Goal: Check status: Check status

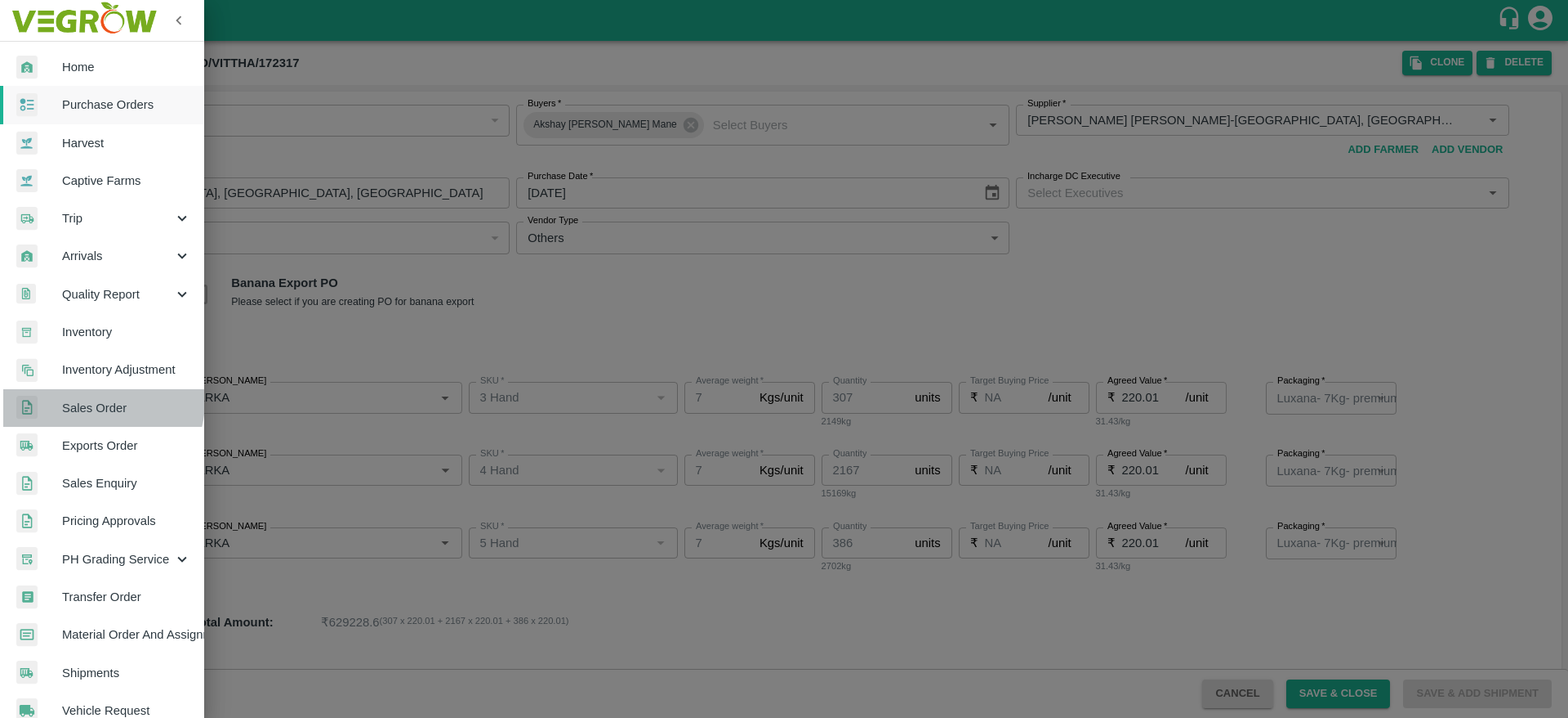
click at [94, 401] on span "Sales Order" at bounding box center [126, 407] width 129 height 18
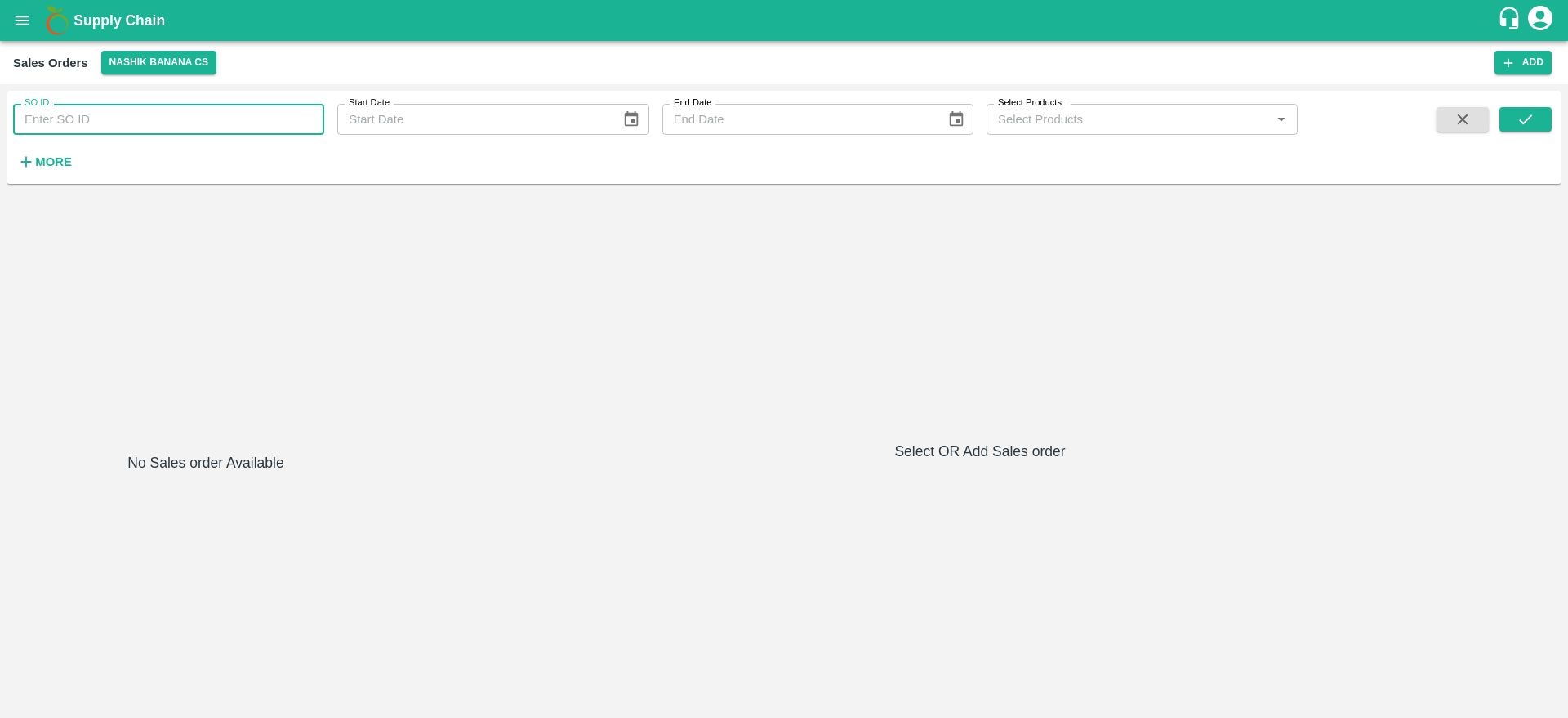
click at [246, 118] on input "SO ID" at bounding box center [168, 119] width 311 height 31
paste input "602599"
click at [1518, 108] on div "SO ID 602599 SO ID Start Date Start Date End Date End Date Select Products Sele…" at bounding box center [784, 137] width 1555 height 80
click at [1518, 108] on button "submit" at bounding box center [1526, 119] width 53 height 25
click at [205, 132] on input "602599" at bounding box center [168, 119] width 311 height 31
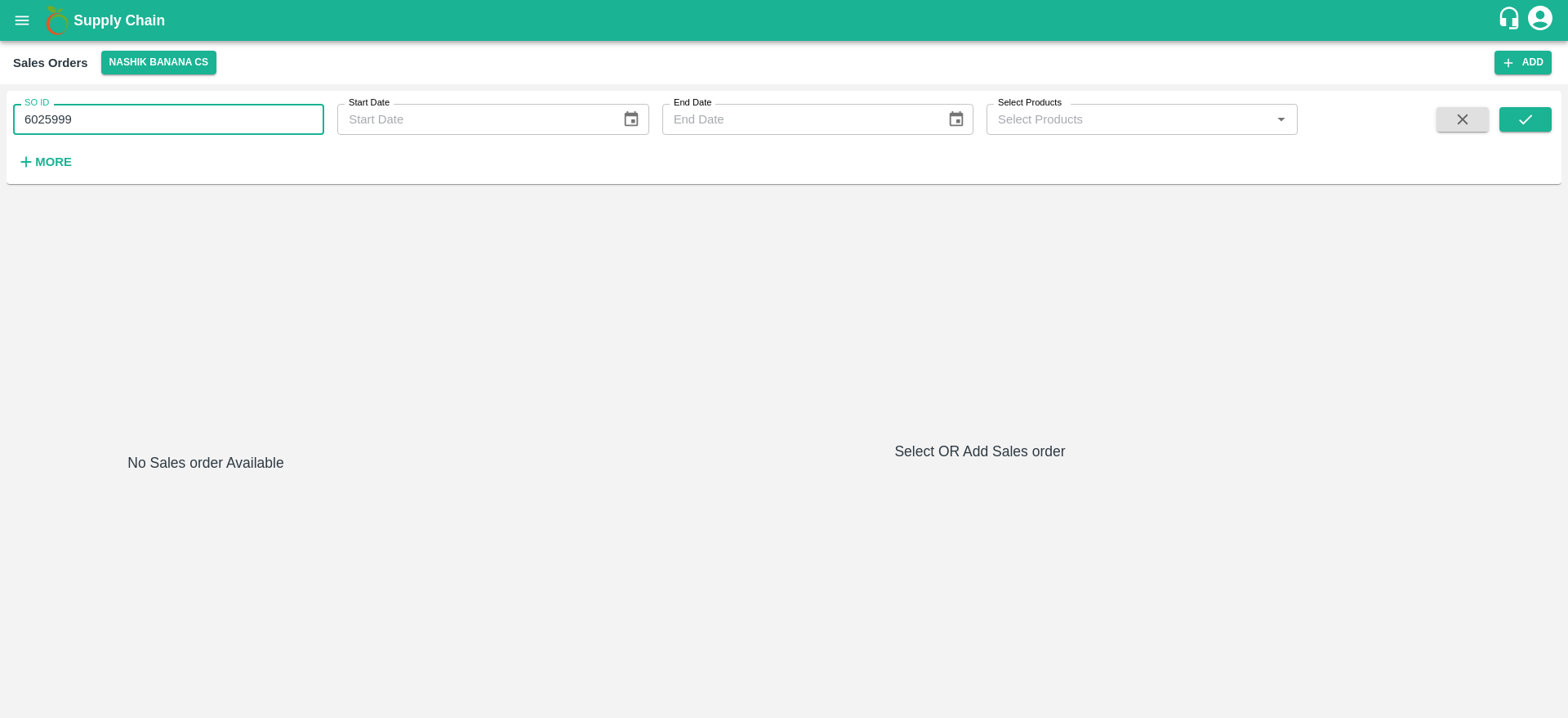
type input "602599"
click at [1536, 121] on button "submit" at bounding box center [1526, 119] width 53 height 25
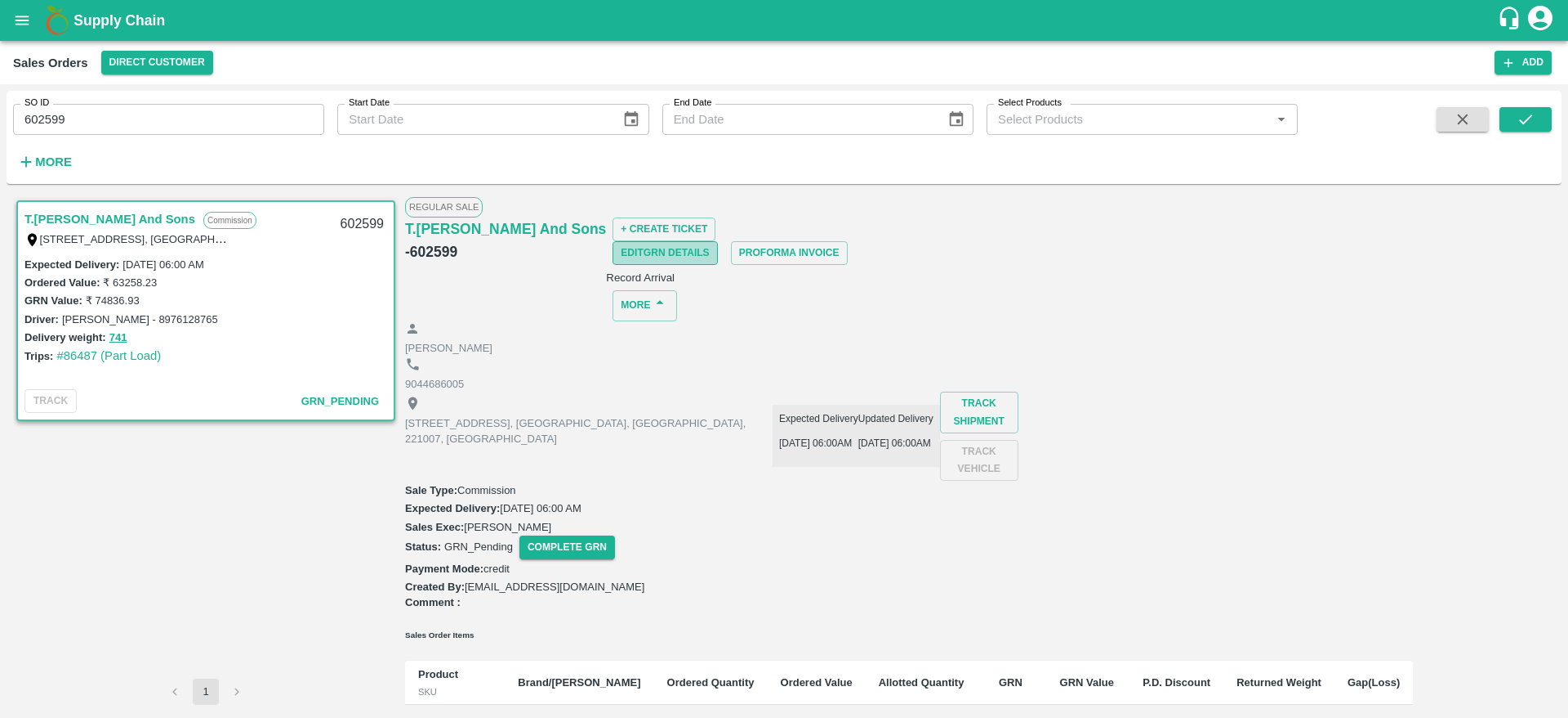
click at [718, 241] on button "Edit GRN Details" at bounding box center [664, 253] width 104 height 24
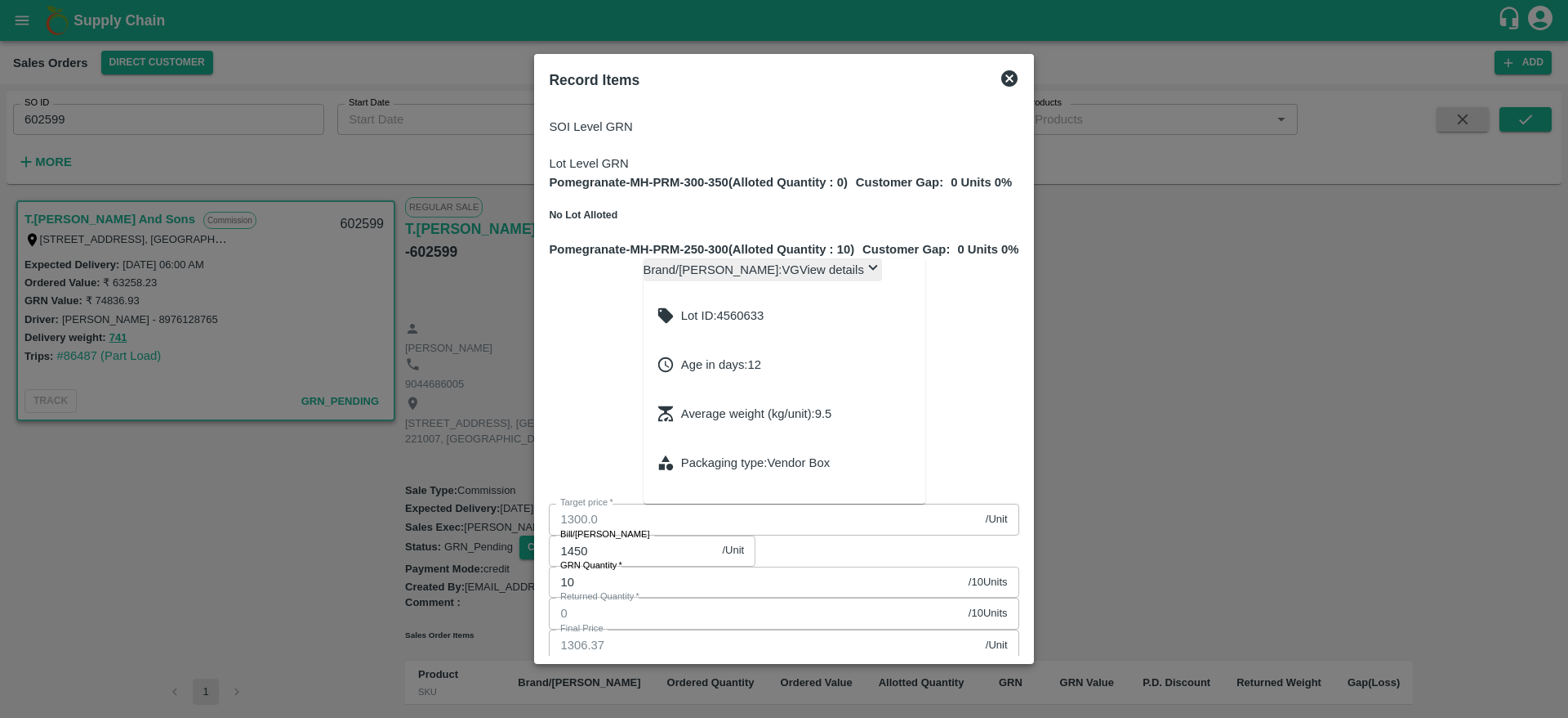
click at [1017, 75] on icon at bounding box center [1010, 78] width 17 height 17
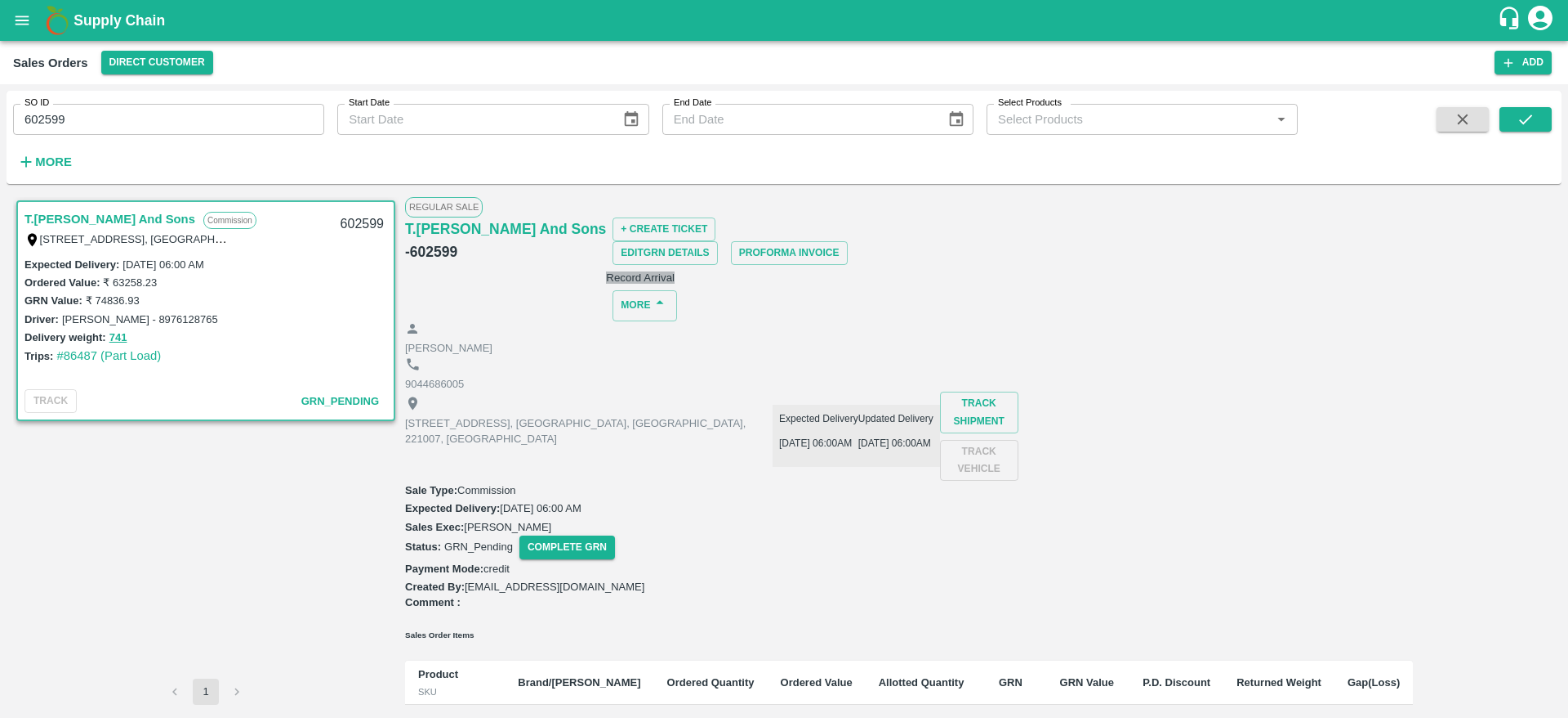
click at [675, 271] on button "Record Arrival" at bounding box center [640, 277] width 68 height 12
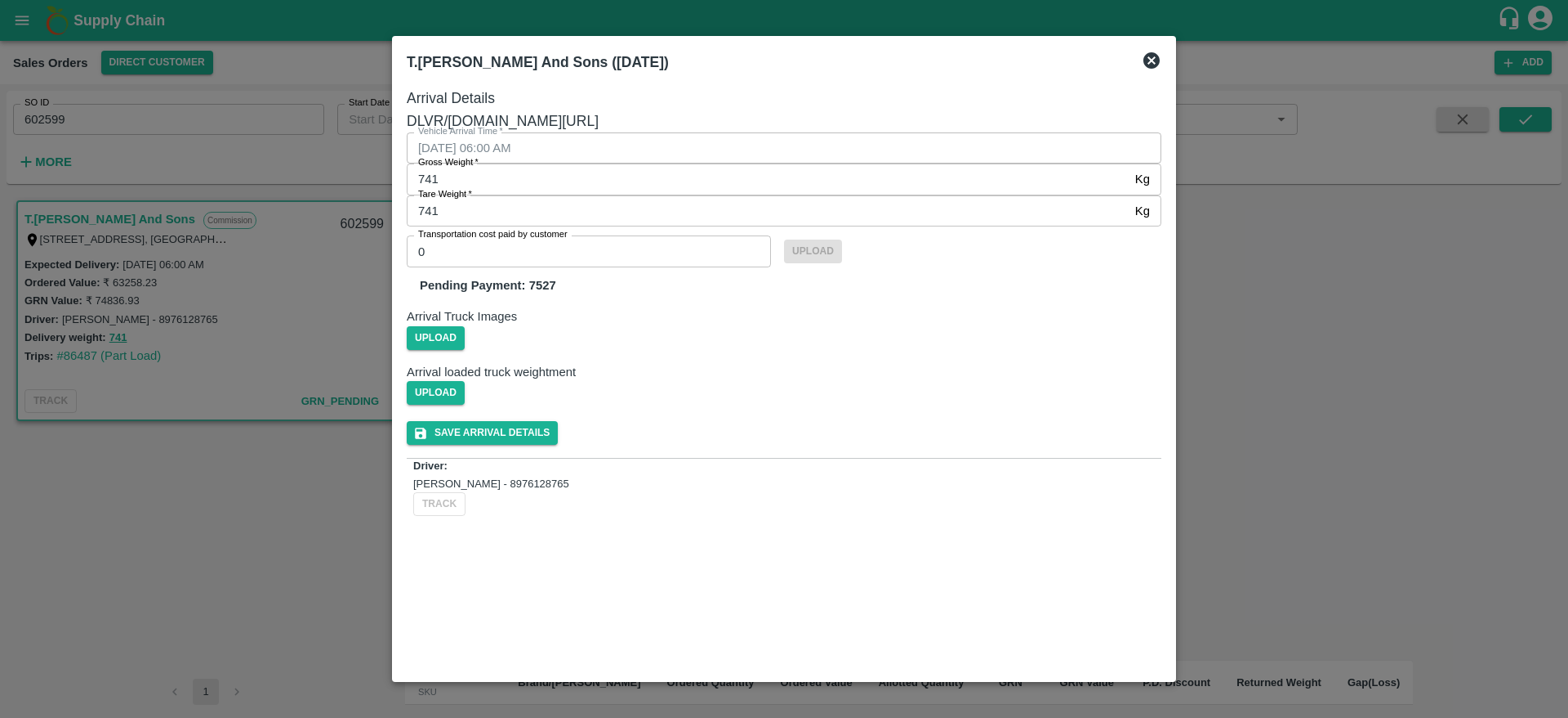
click at [1152, 66] on icon at bounding box center [1152, 61] width 17 height 17
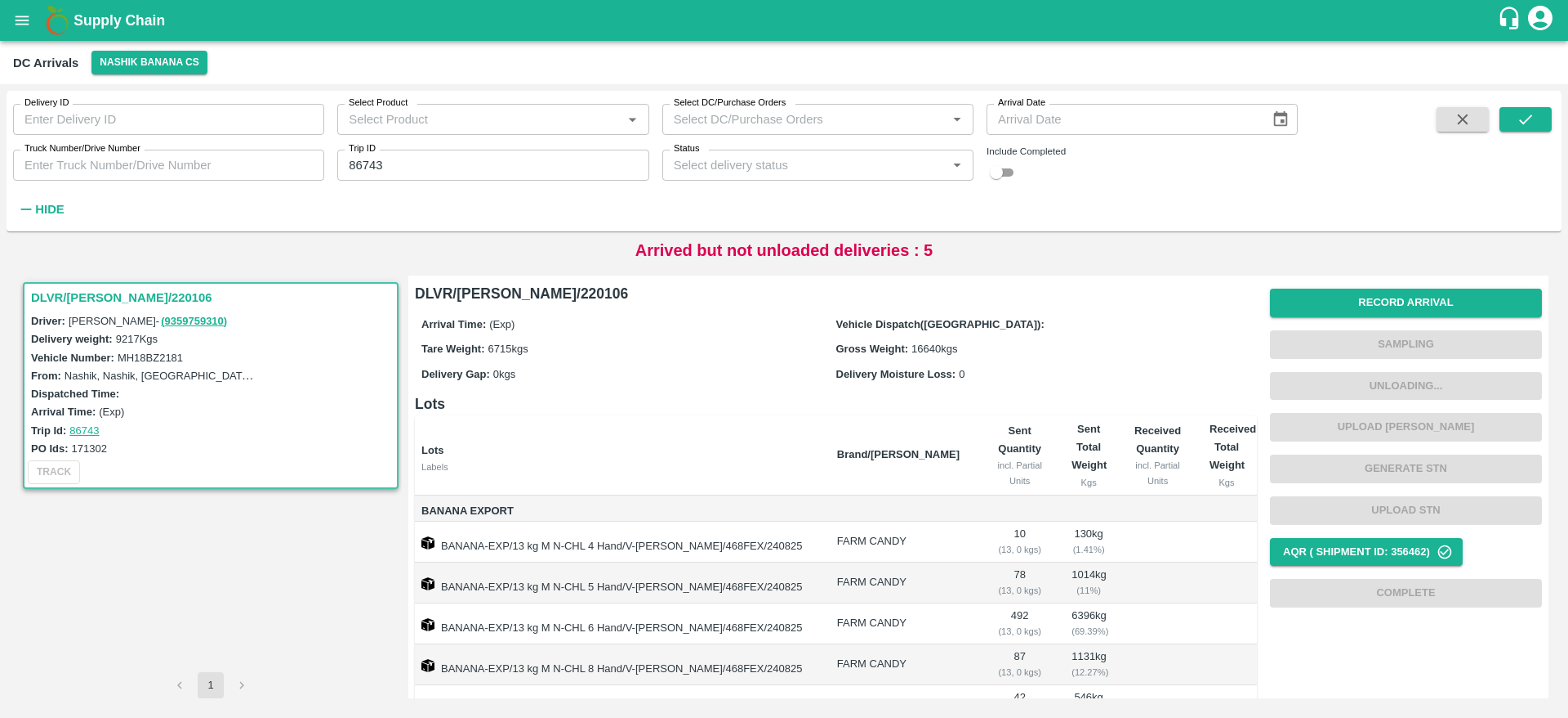
drag, startPoint x: 0, startPoint y: 0, endPoint x: 16, endPoint y: 20, distance: 25.6
click at [16, 20] on icon "open drawer" at bounding box center [22, 20] width 14 height 9
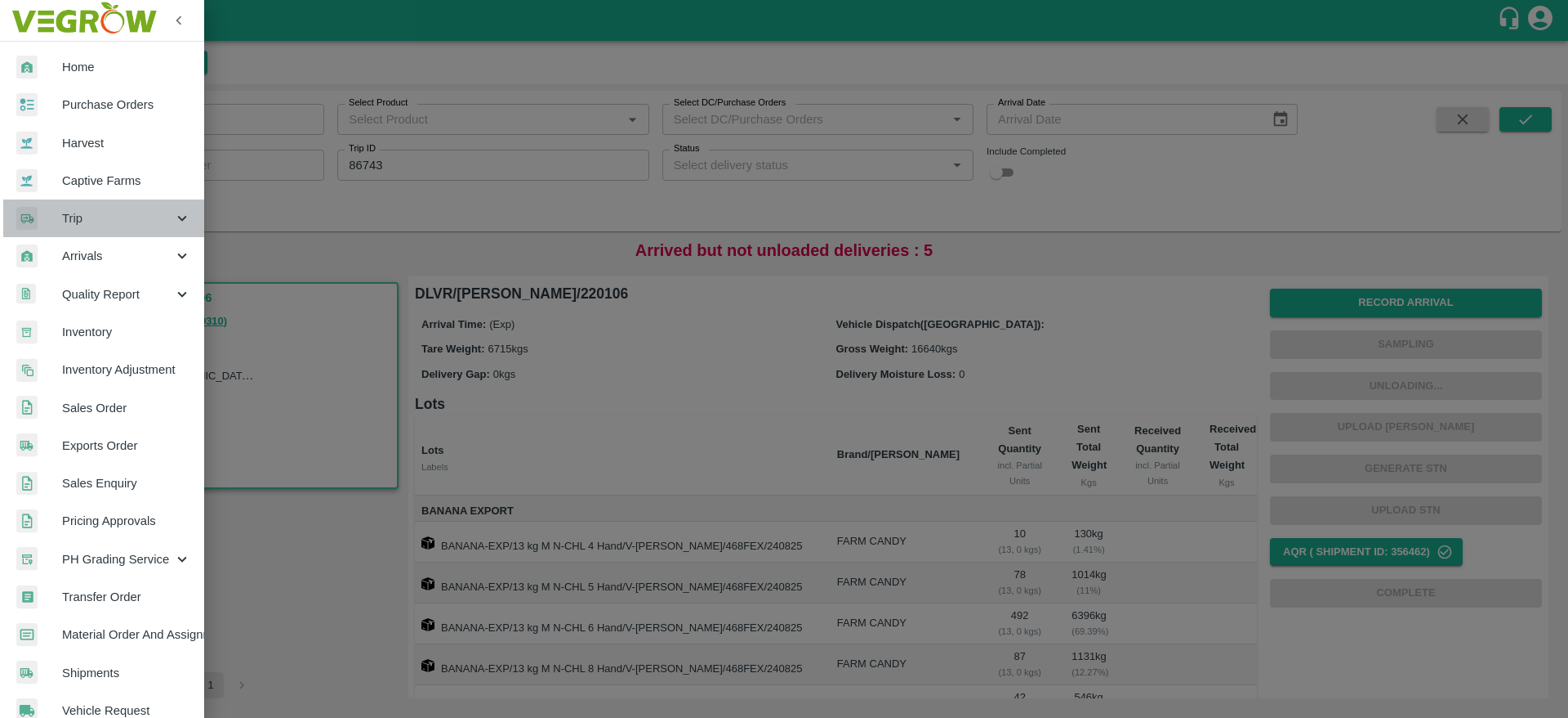
click at [116, 229] on div "Trip" at bounding box center [101, 218] width 204 height 38
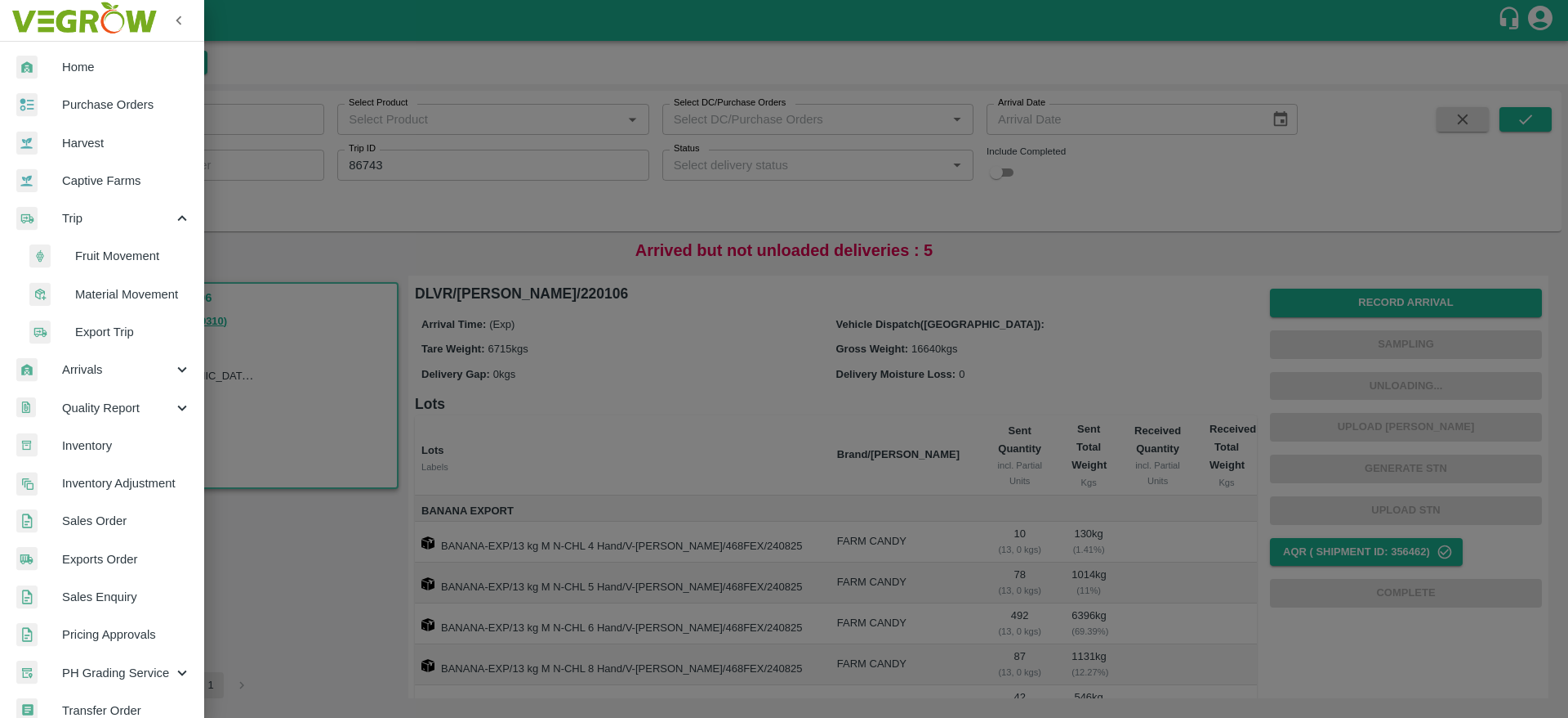
click at [125, 256] on span "Fruit Movement" at bounding box center [133, 255] width 116 height 18
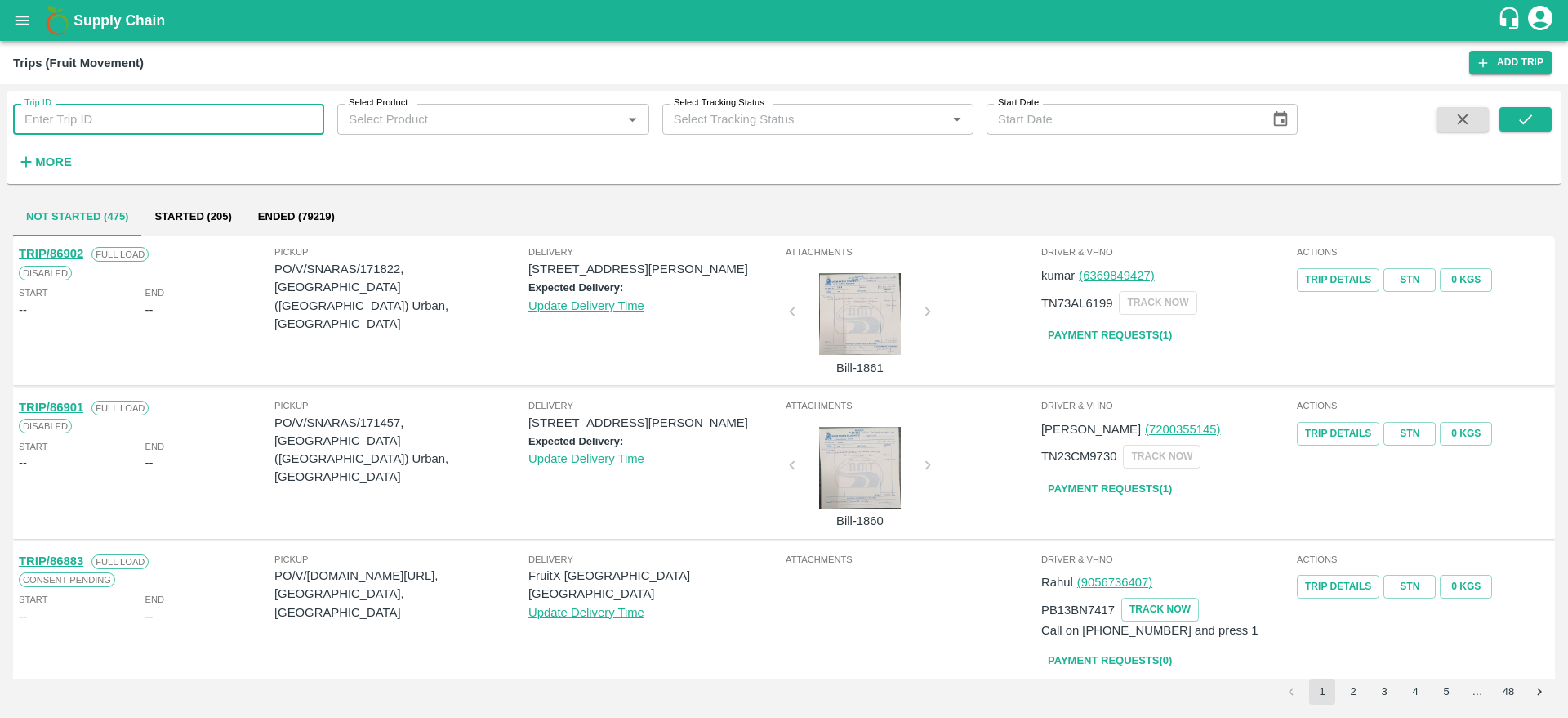
click at [221, 116] on input "Trip ID" at bounding box center [168, 119] width 311 height 31
type input "86487"
click at [1535, 114] on icon "submit" at bounding box center [1526, 119] width 18 height 18
click at [1530, 119] on icon "submit" at bounding box center [1526, 119] width 18 height 18
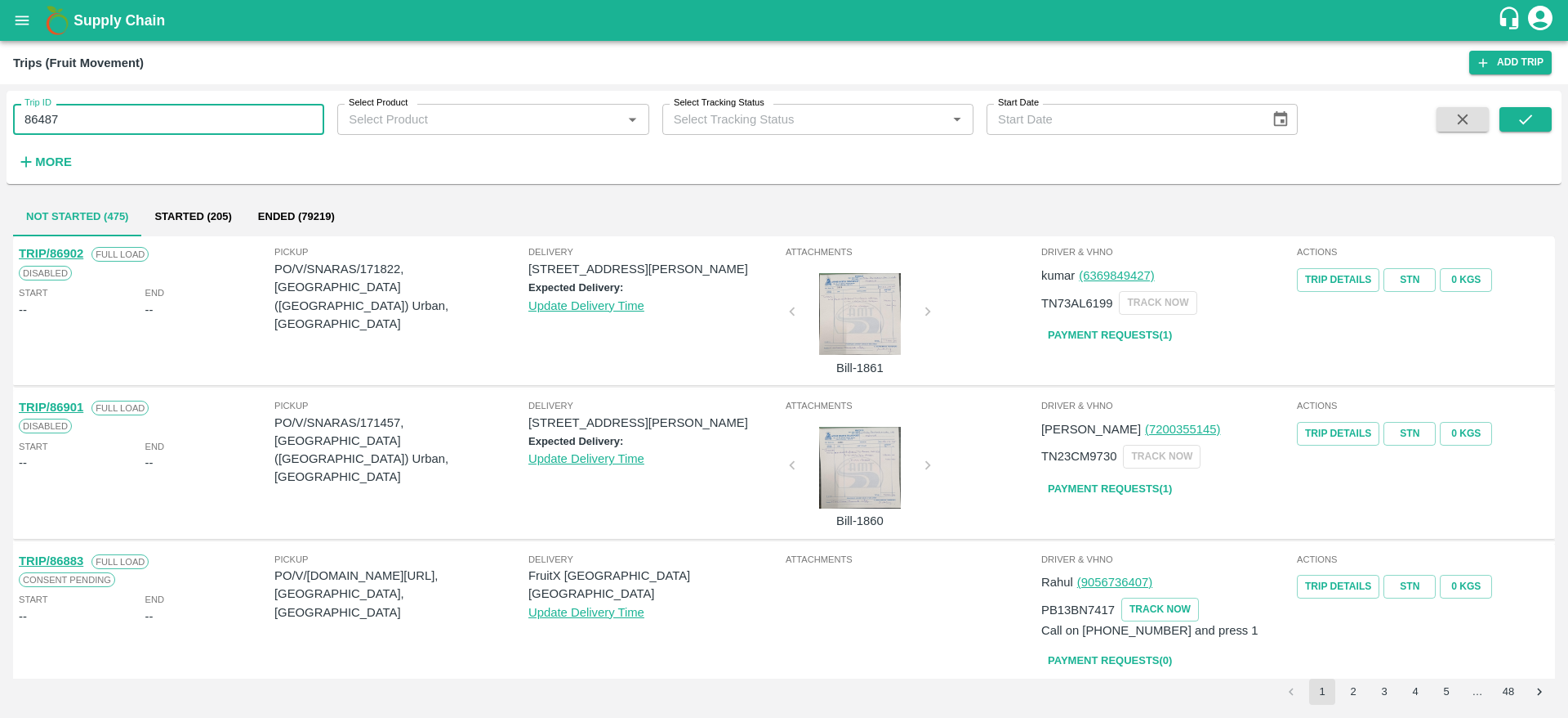
click at [1530, 119] on icon "submit" at bounding box center [1526, 119] width 18 height 18
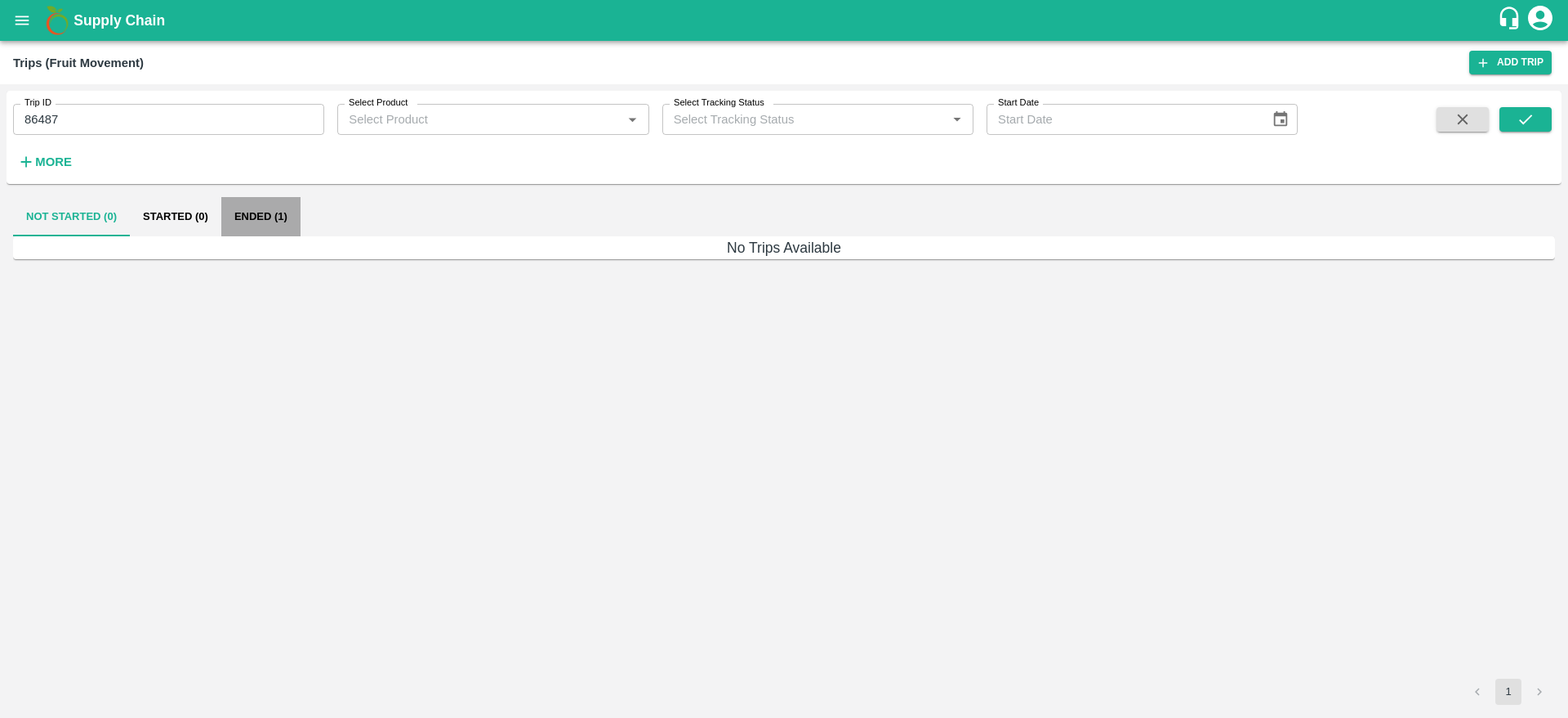
click at [267, 223] on button "Ended (1)" at bounding box center [261, 216] width 79 height 40
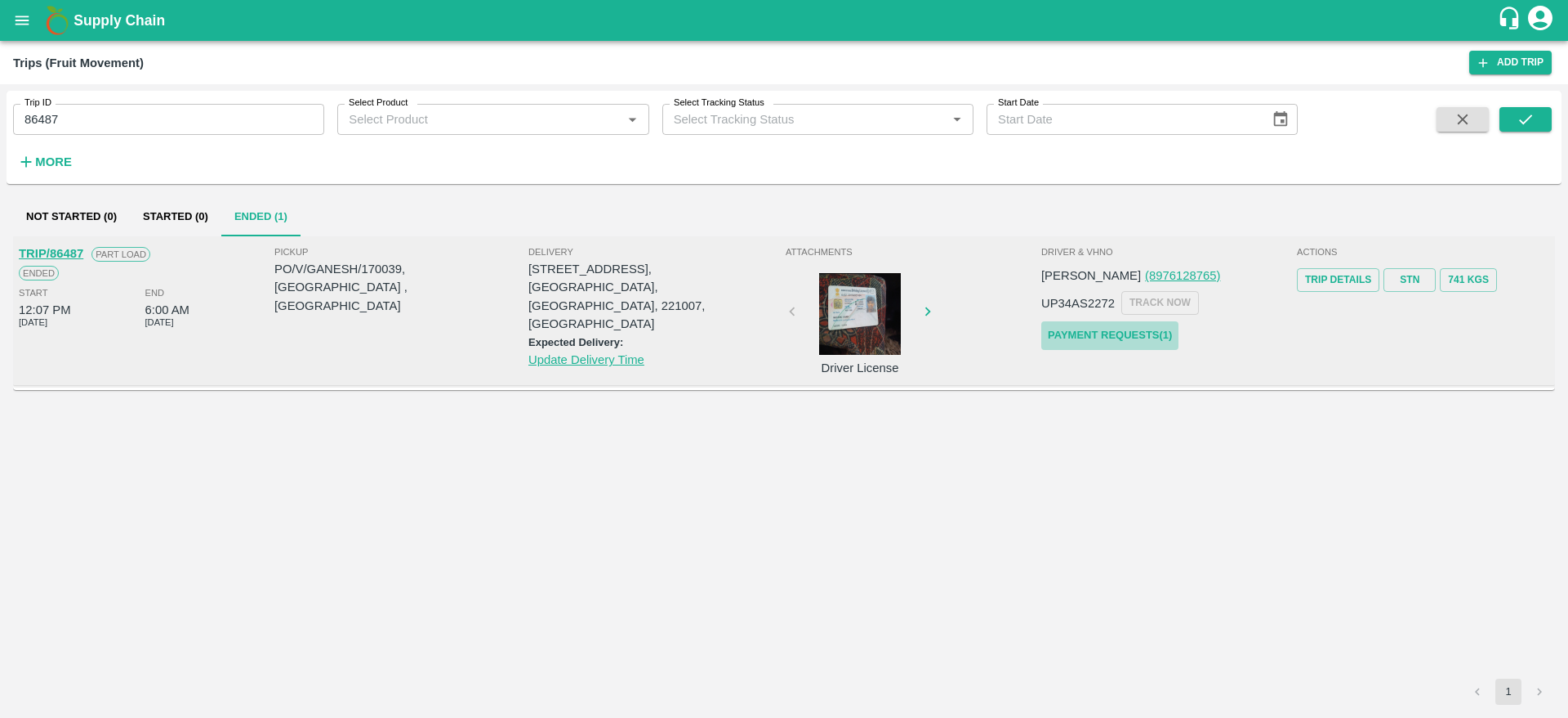
click at [1124, 326] on link "Payment Requests( 1 )" at bounding box center [1110, 335] width 137 height 29
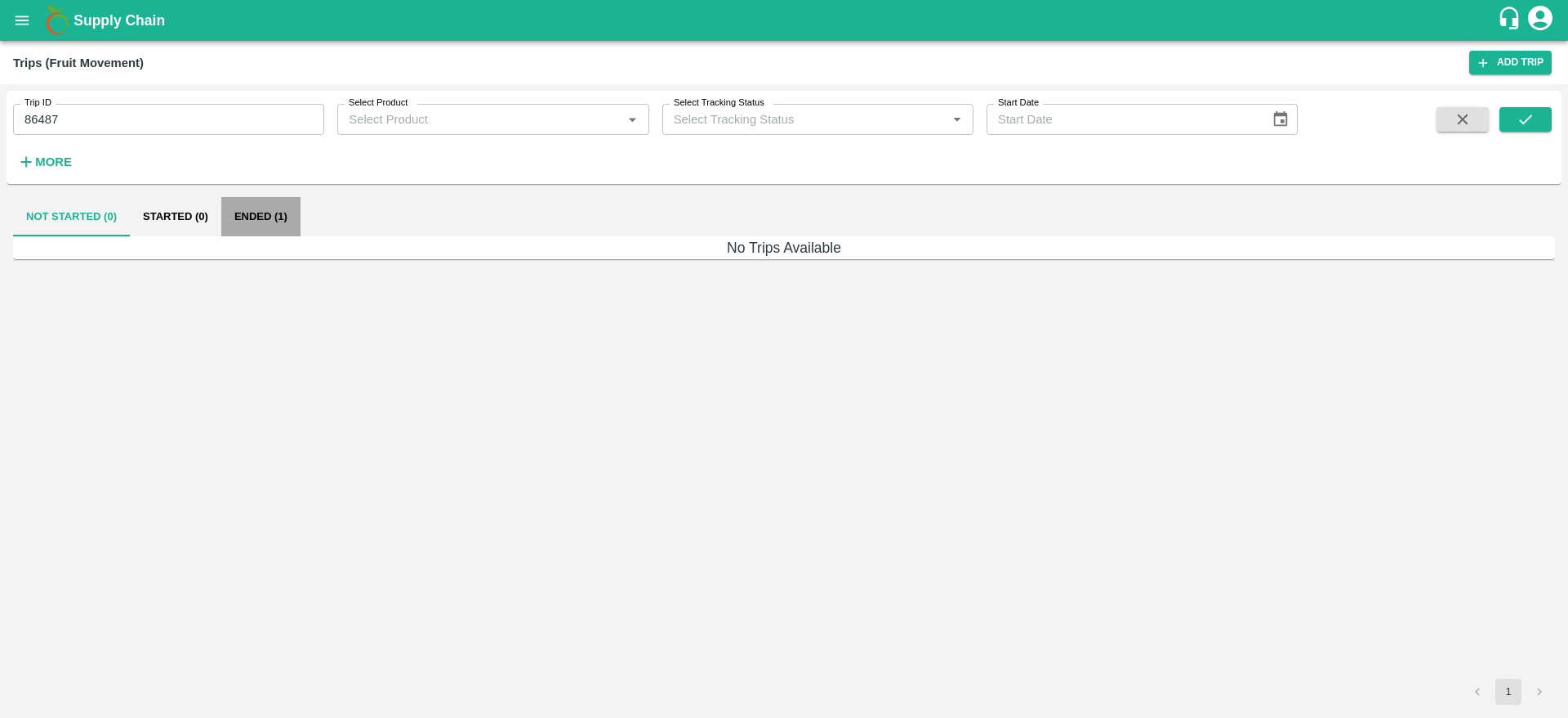
click at [265, 218] on button "Ended (1)" at bounding box center [261, 216] width 79 height 40
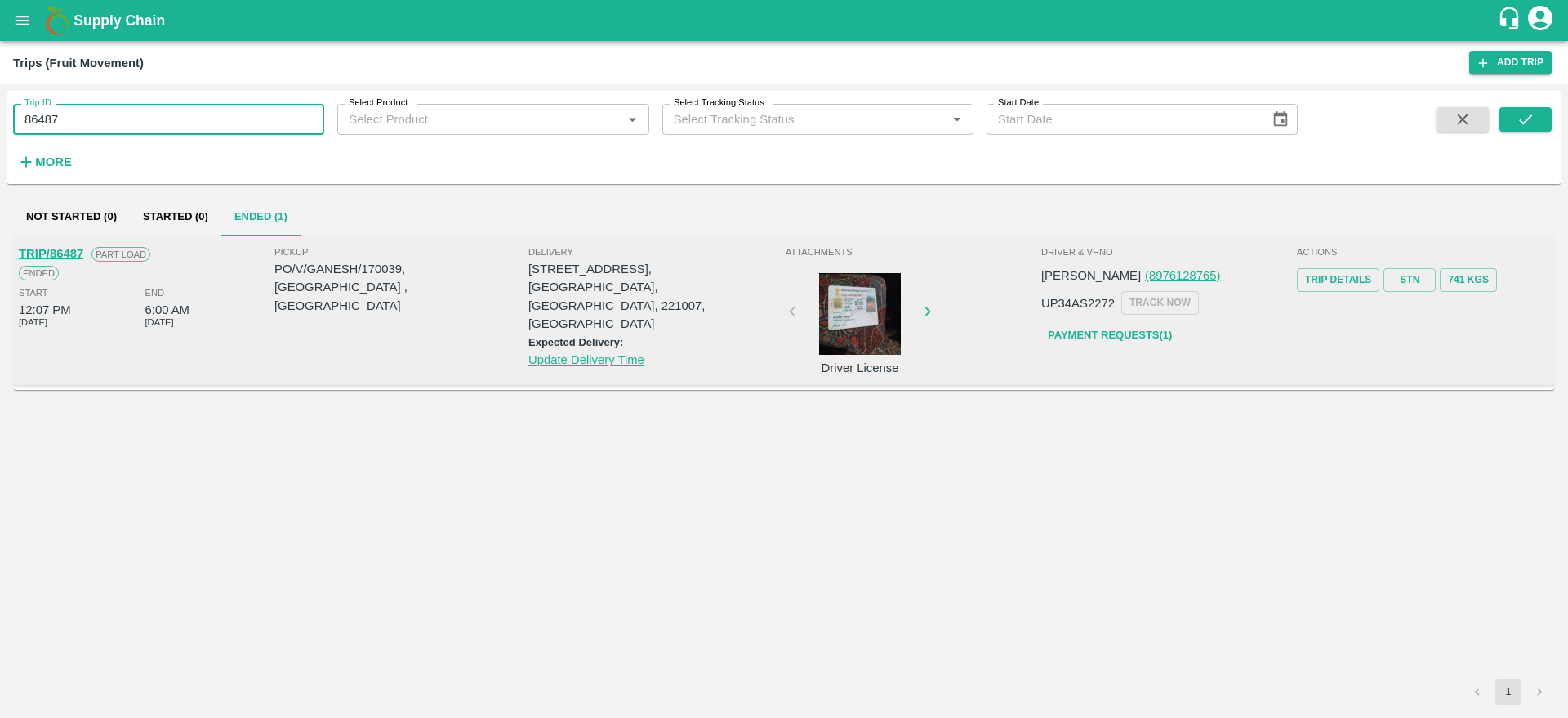
click at [168, 122] on input "86487" at bounding box center [168, 119] width 311 height 31
type input "86659"
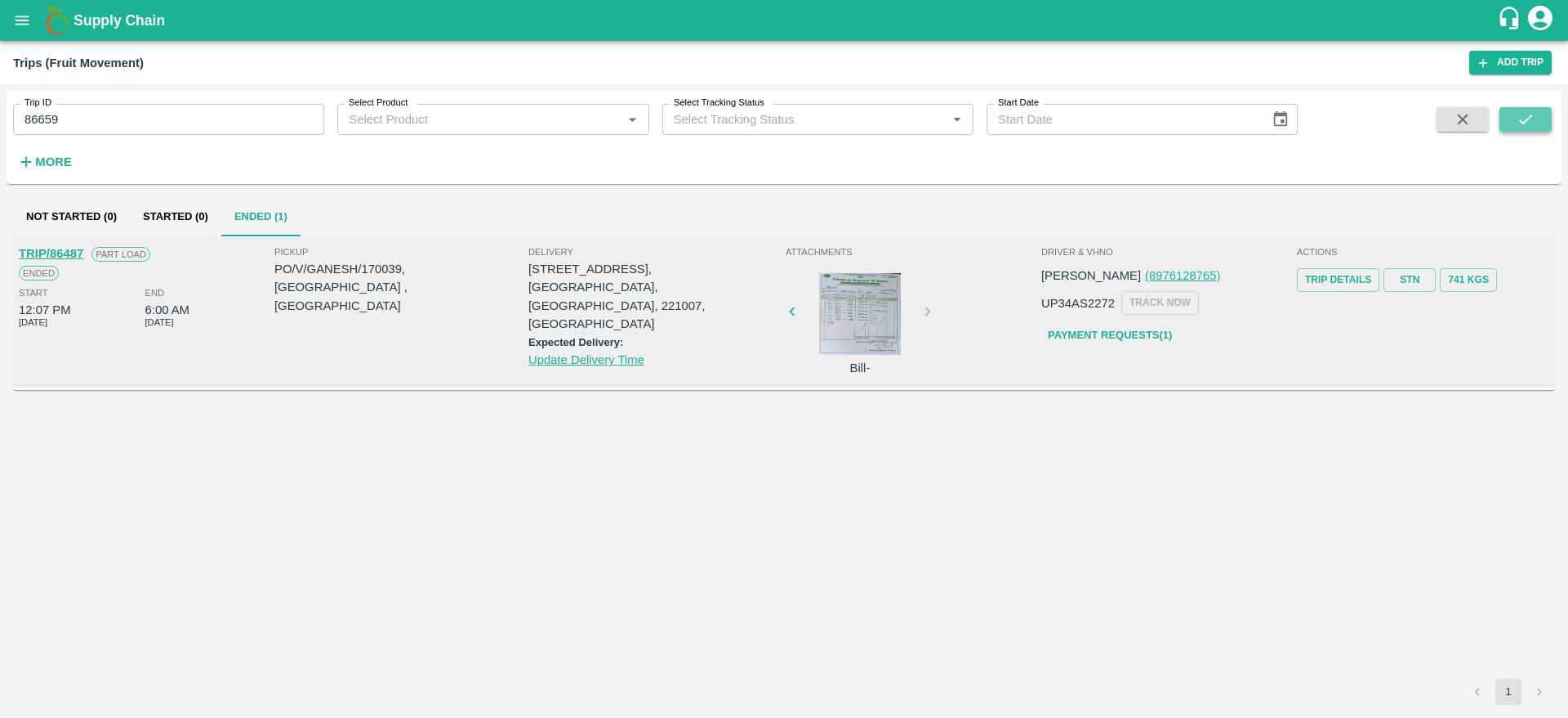
click at [1522, 129] on button "submit" at bounding box center [1526, 119] width 53 height 25
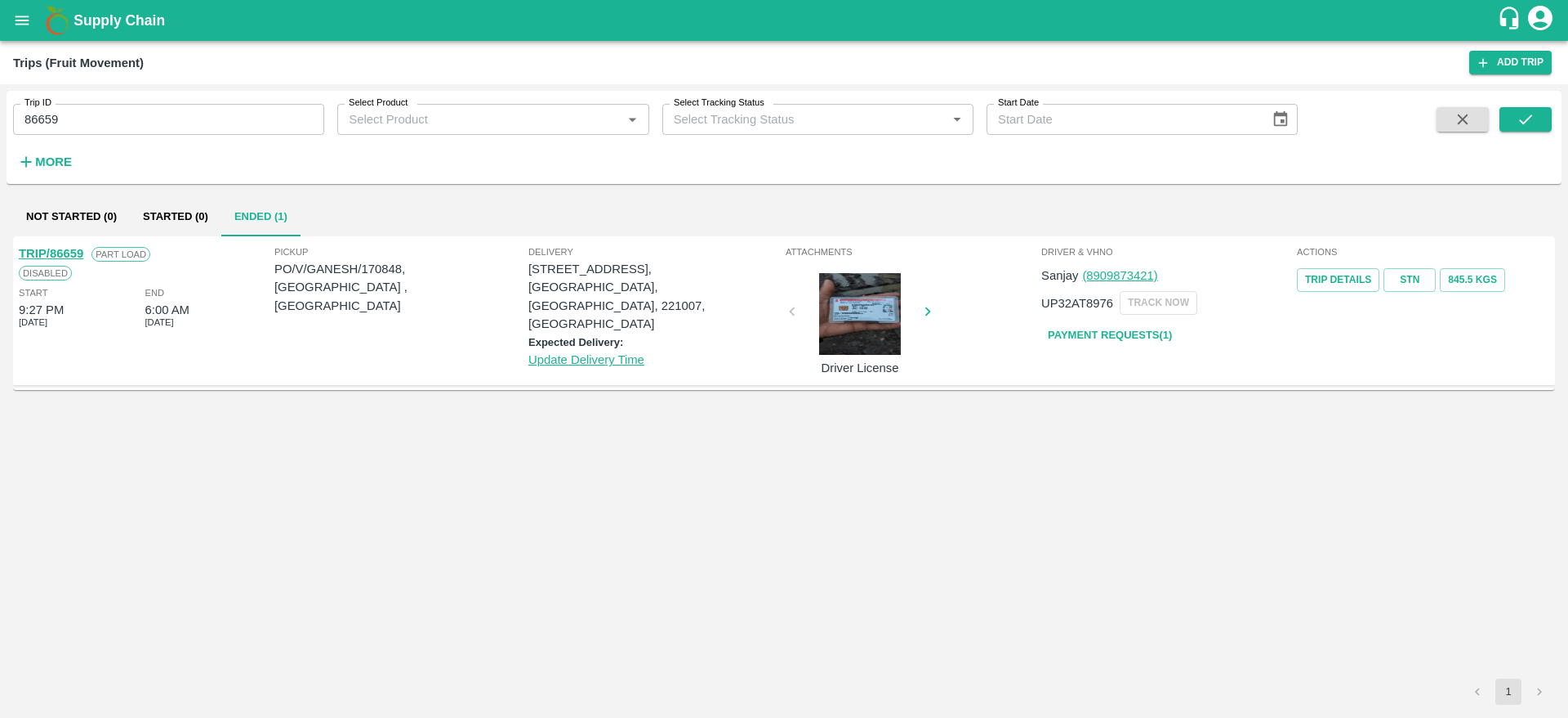
click at [1098, 333] on link "Payment Requests( 1 )" at bounding box center [1110, 335] width 137 height 29
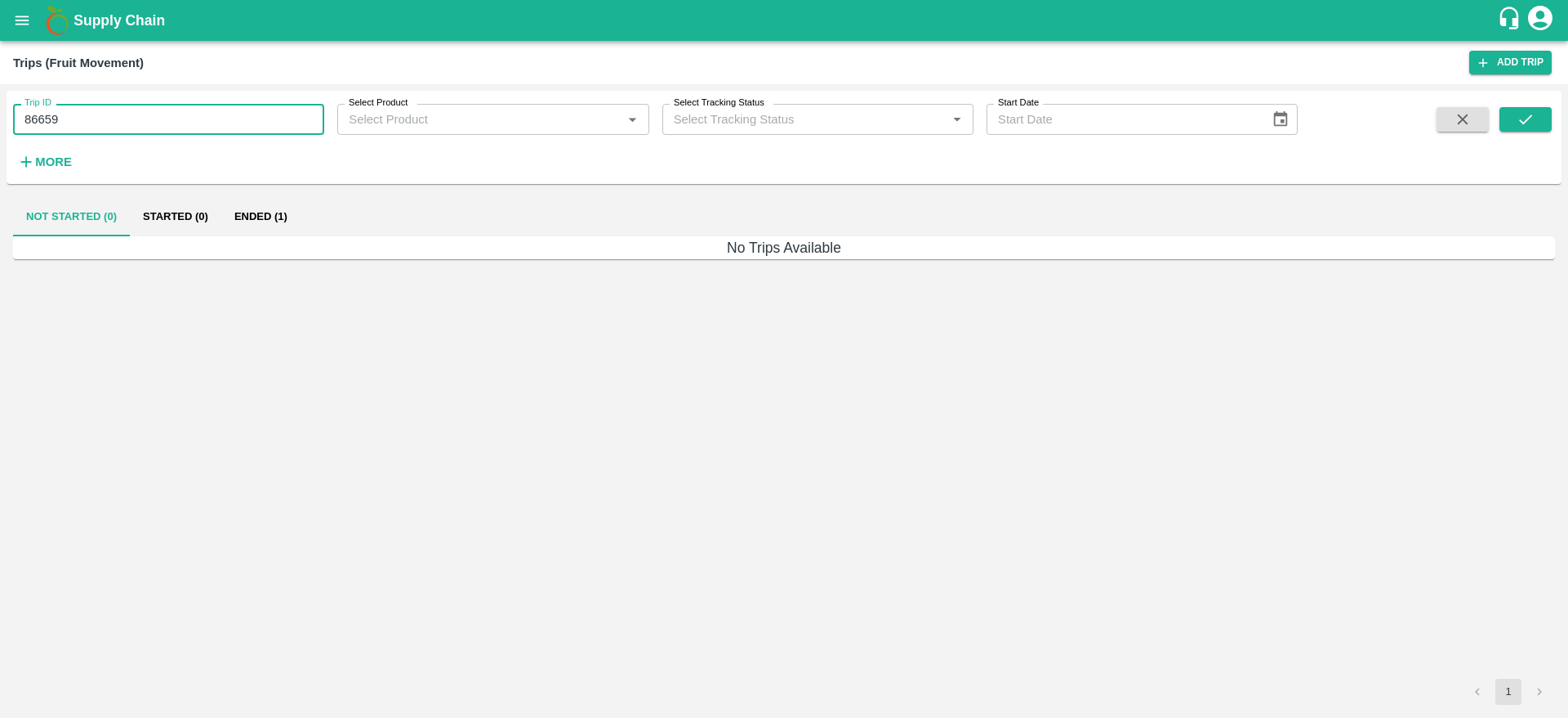
click at [117, 121] on input "86659" at bounding box center [168, 119] width 311 height 31
type input "86487"
click at [1521, 129] on button "submit" at bounding box center [1526, 119] width 53 height 25
click at [261, 221] on button "Ended (1)" at bounding box center [261, 216] width 79 height 40
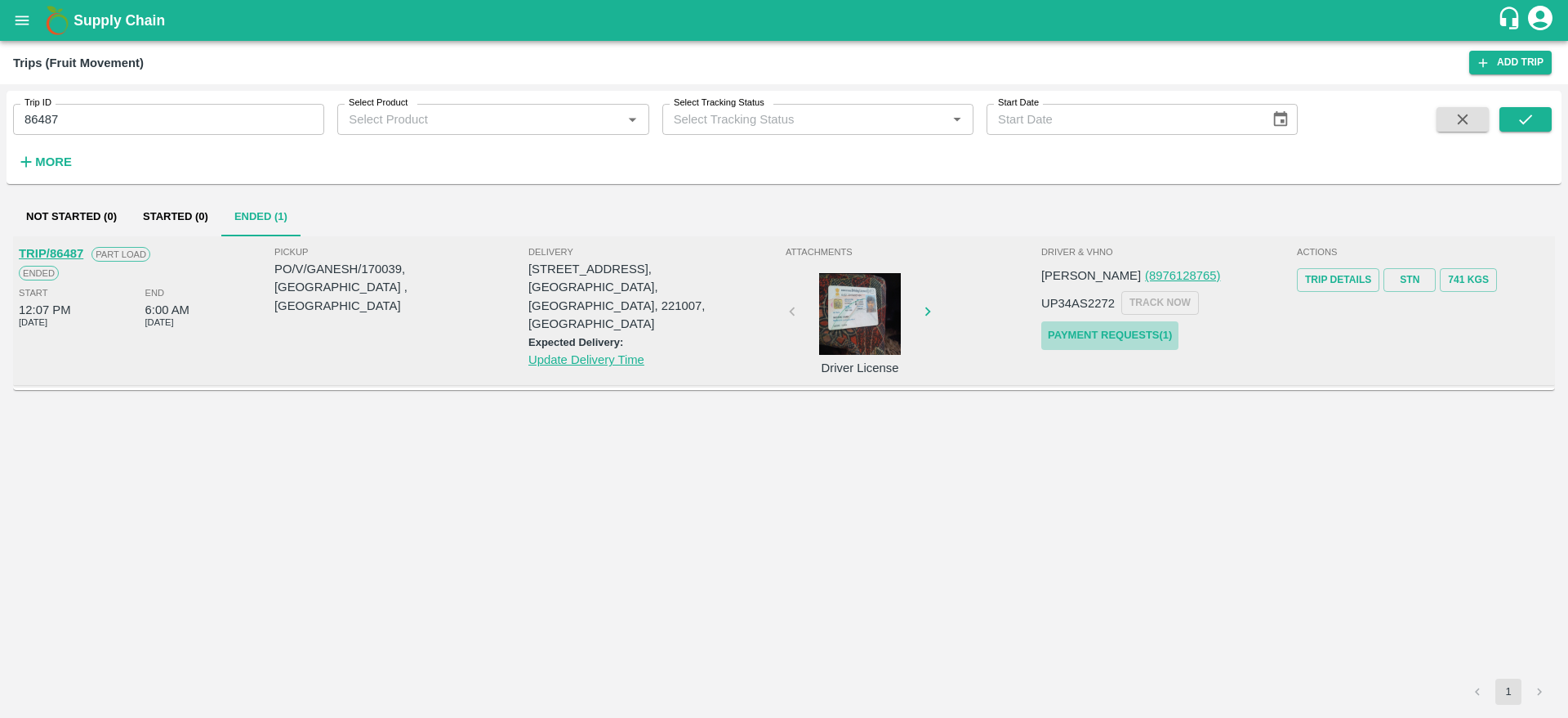
click at [1104, 336] on link "Payment Requests( 1 )" at bounding box center [1110, 335] width 137 height 29
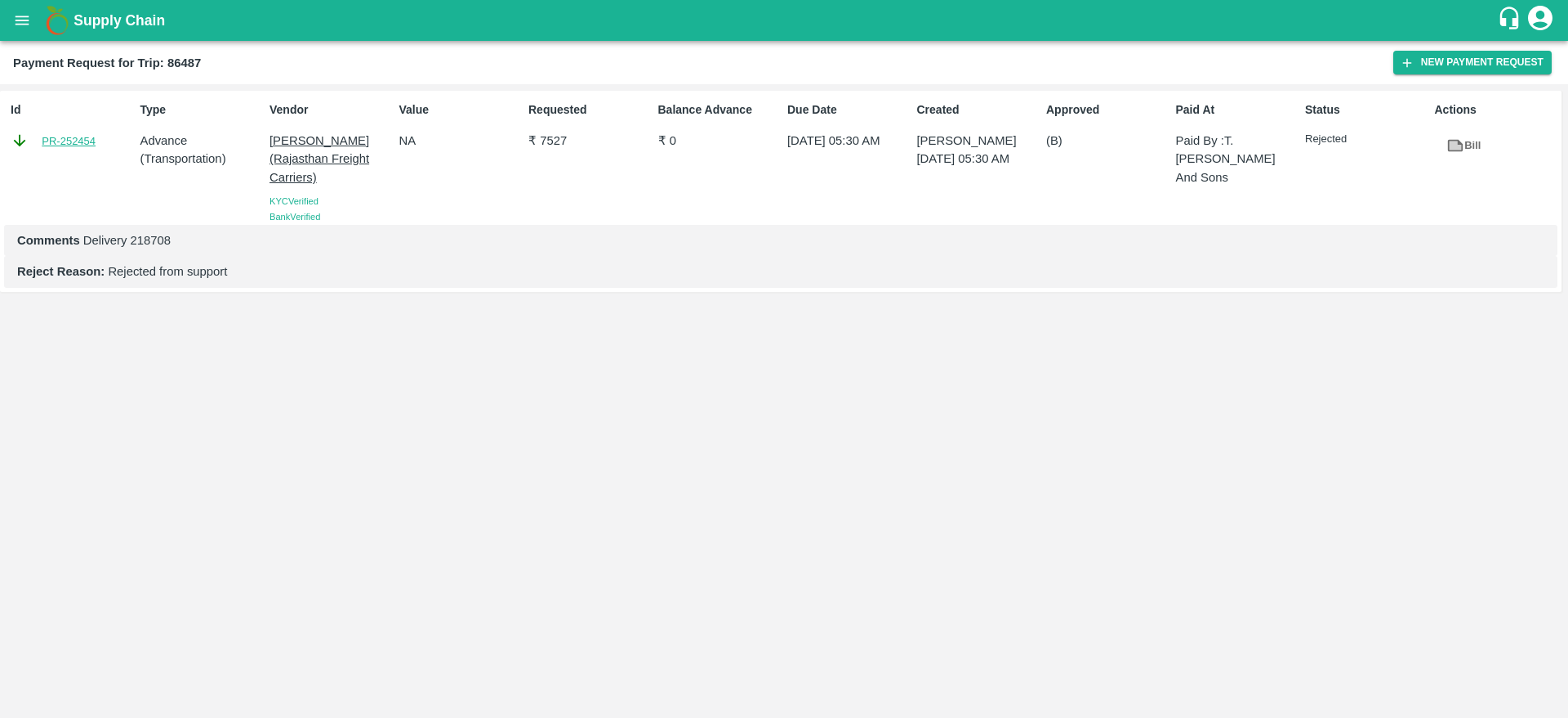
click at [77, 141] on link "PR-252454" at bounding box center [68, 141] width 53 height 17
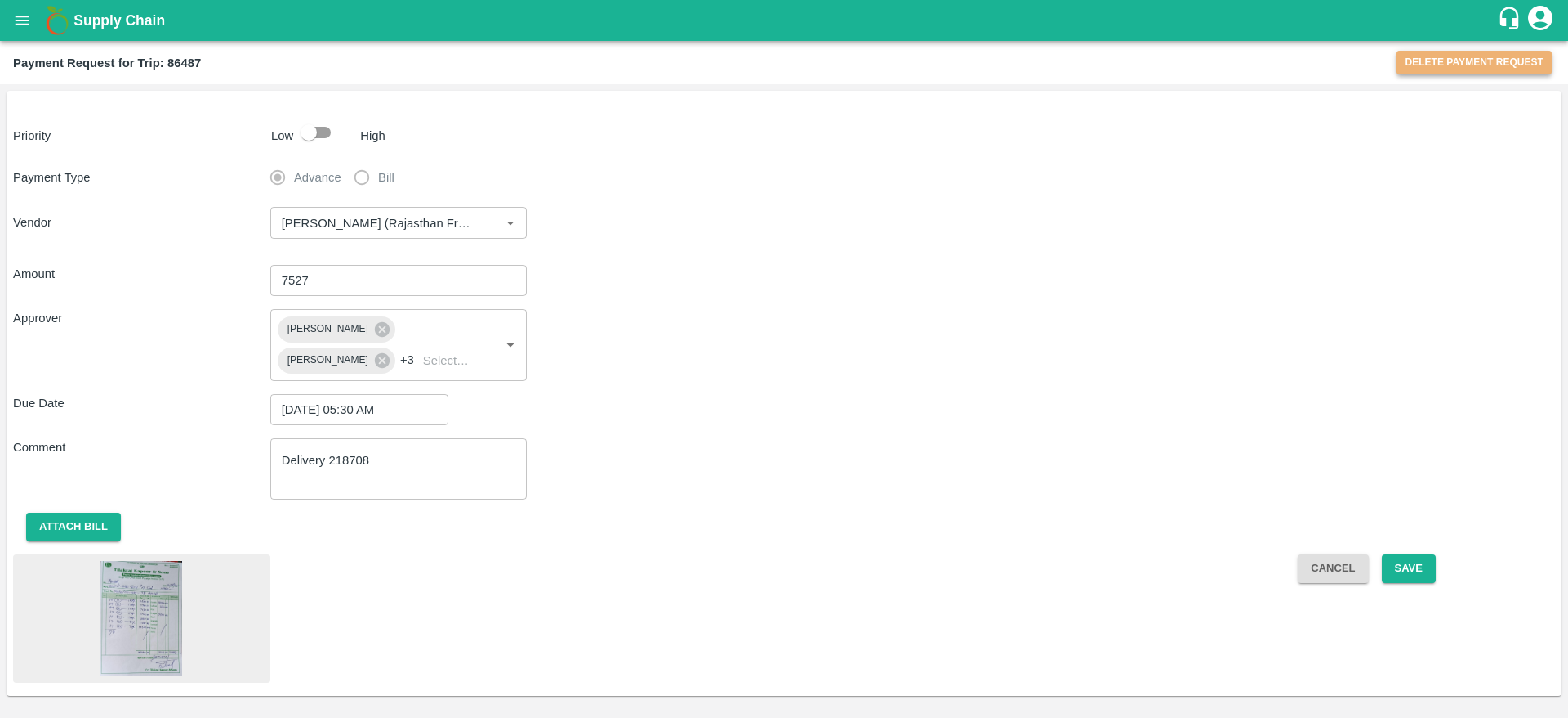
click at [1513, 66] on button "Delete Payment Request" at bounding box center [1474, 63] width 155 height 24
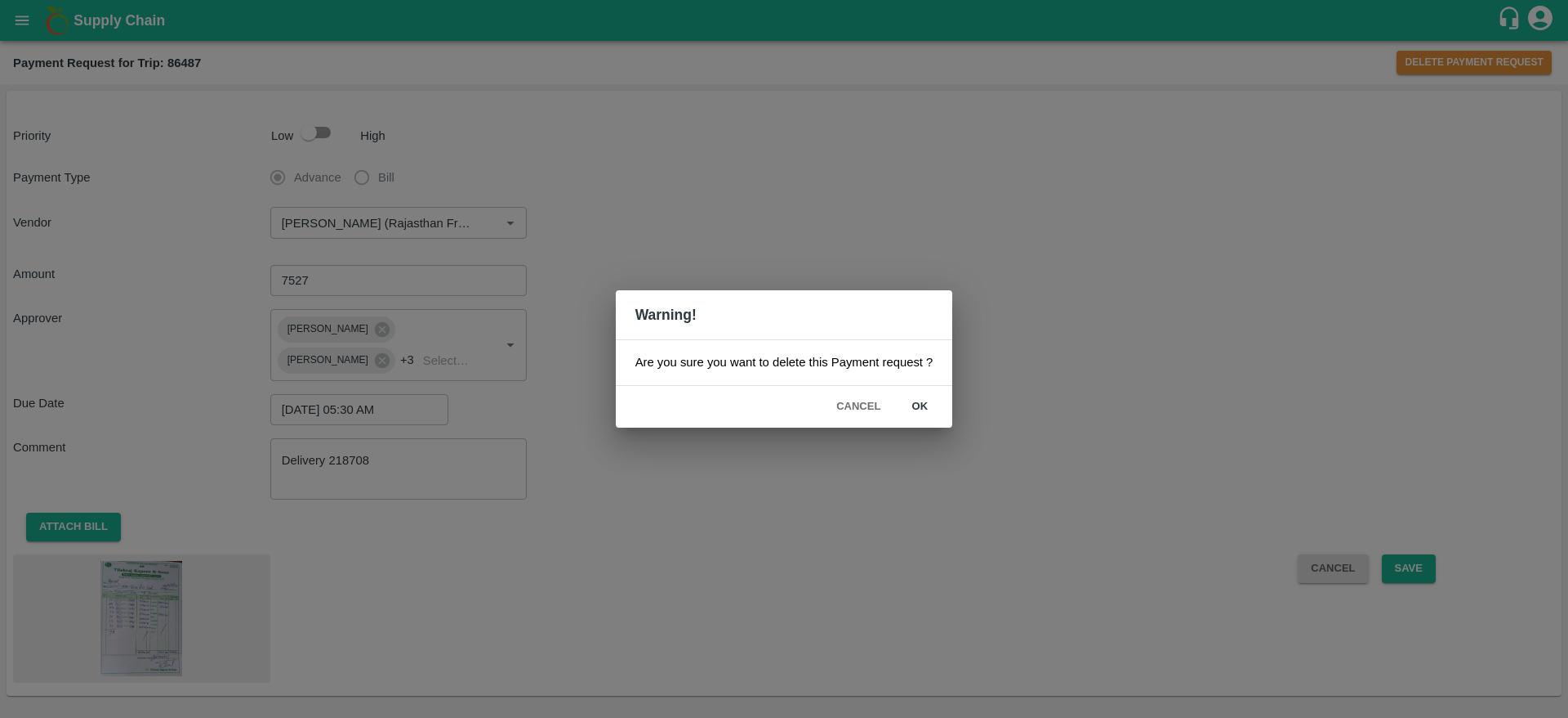
click at [925, 411] on button "ok" at bounding box center [920, 406] width 53 height 29
click at [852, 409] on button "Cancel" at bounding box center [859, 406] width 57 height 29
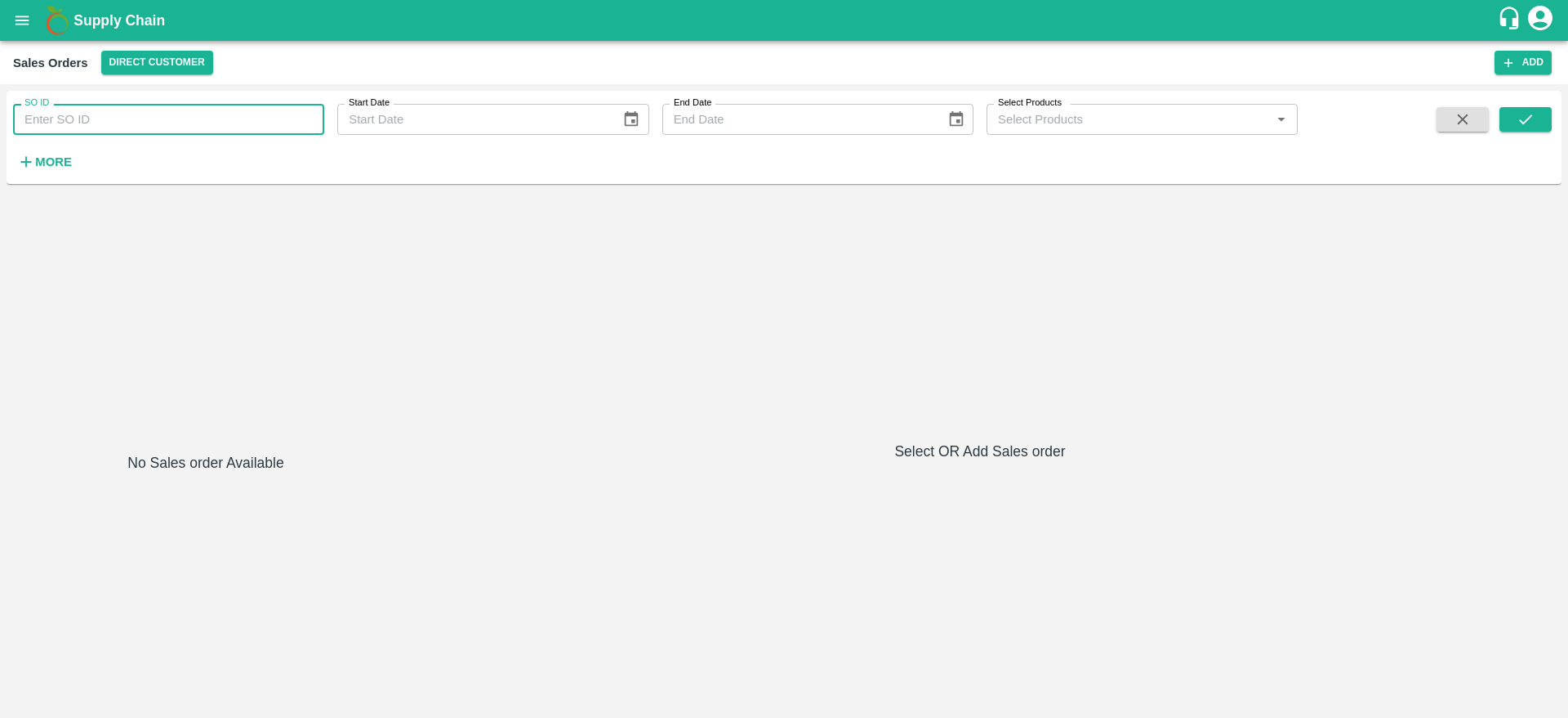
click at [111, 108] on input "SO ID" at bounding box center [168, 119] width 311 height 31
paste input "602932"
type input "602932"
click at [1517, 124] on icon "submit" at bounding box center [1526, 119] width 18 height 18
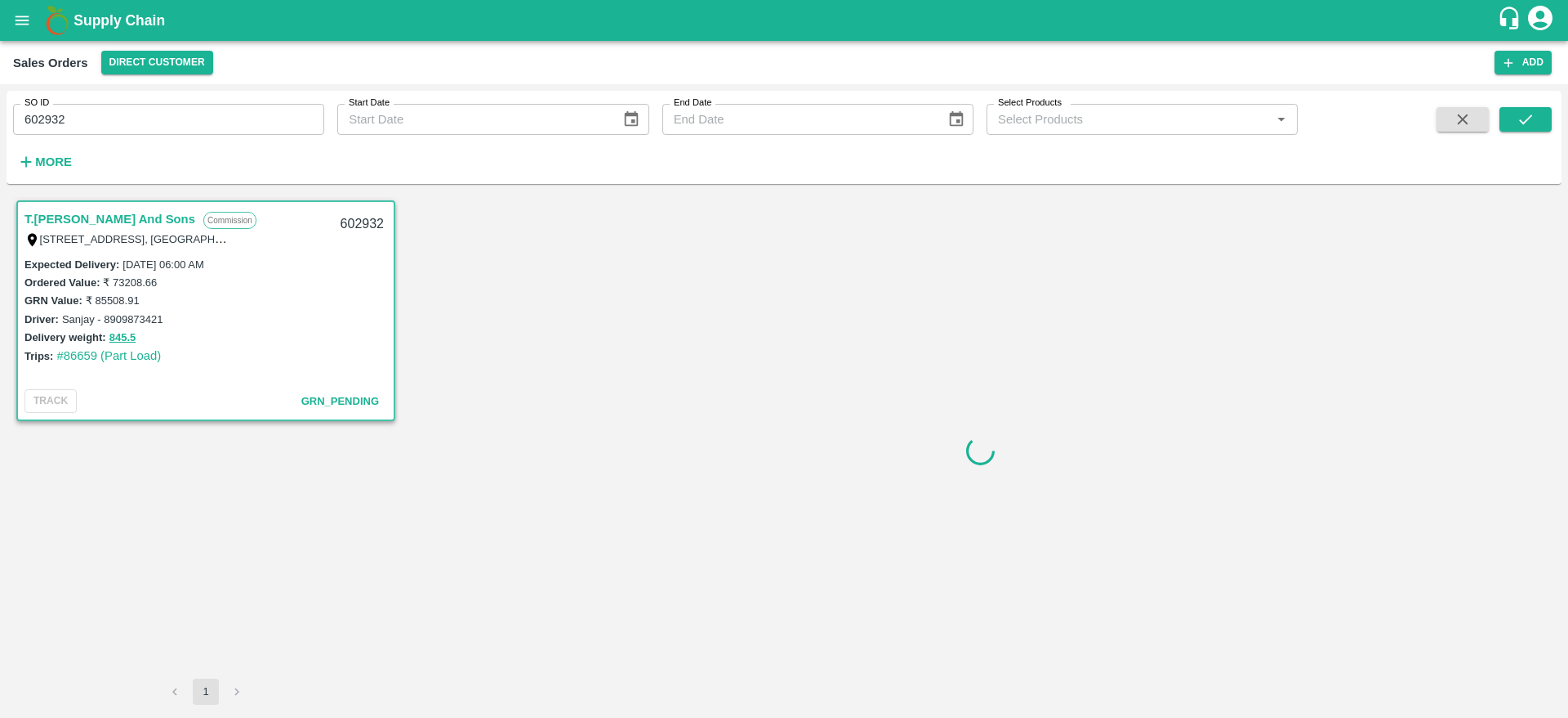
click at [139, 212] on link "T.[PERSON_NAME] And Sons" at bounding box center [110, 219] width 171 height 21
